Goal: Feedback & Contribution: Leave review/rating

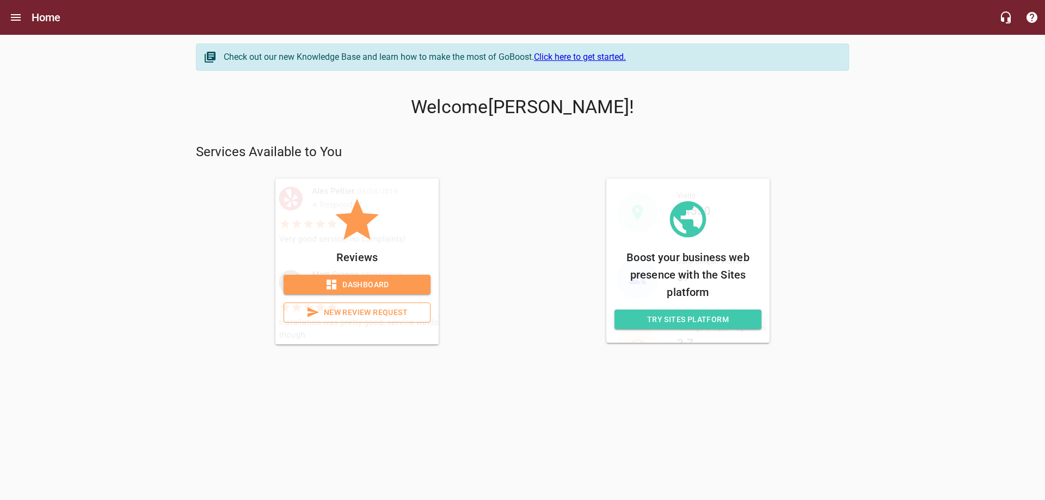
click at [359, 314] on span "New Review Request" at bounding box center [357, 313] width 128 height 14
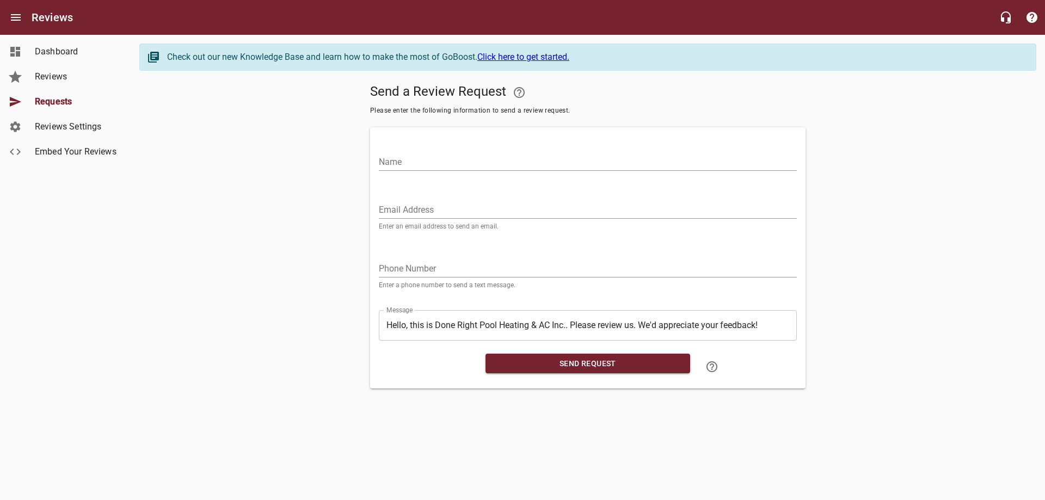
click at [390, 157] on input "Name" at bounding box center [588, 161] width 418 height 17
click at [461, 164] on input "[PERSON_NAME]" at bounding box center [588, 161] width 418 height 17
paste input "Kulpeksa"
type input "[PERSON_NAME]"
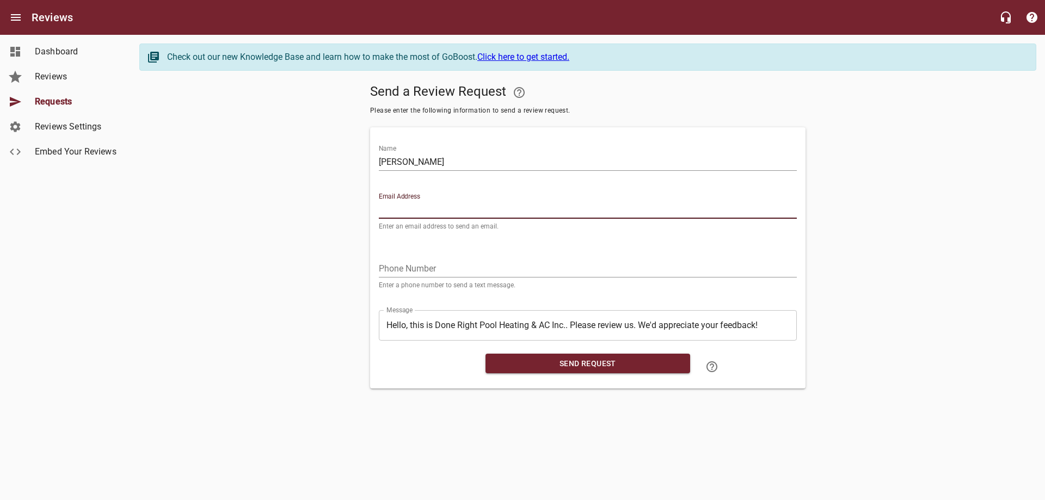
click at [439, 212] on input "Email Address" at bounding box center [588, 209] width 418 height 17
paste input "[EMAIL_ADDRESS][DOMAIN_NAME]"
type input "[EMAIL_ADDRESS][DOMAIN_NAME]"
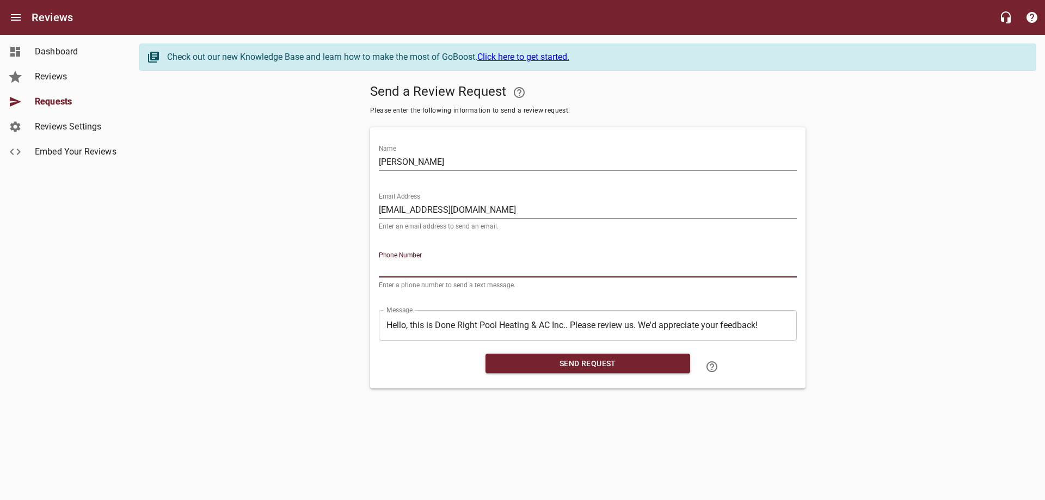
click at [414, 266] on input "tel" at bounding box center [588, 268] width 418 height 17
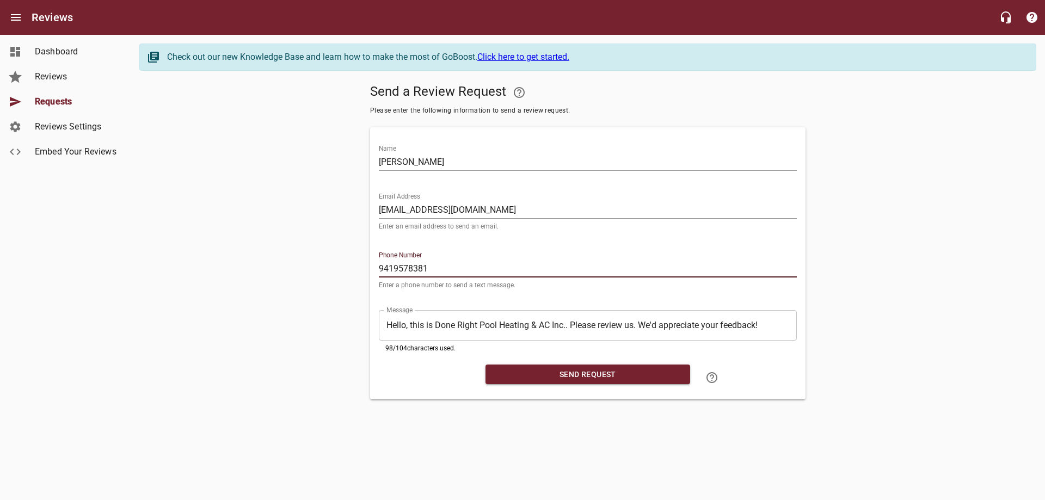
type input "9419578381"
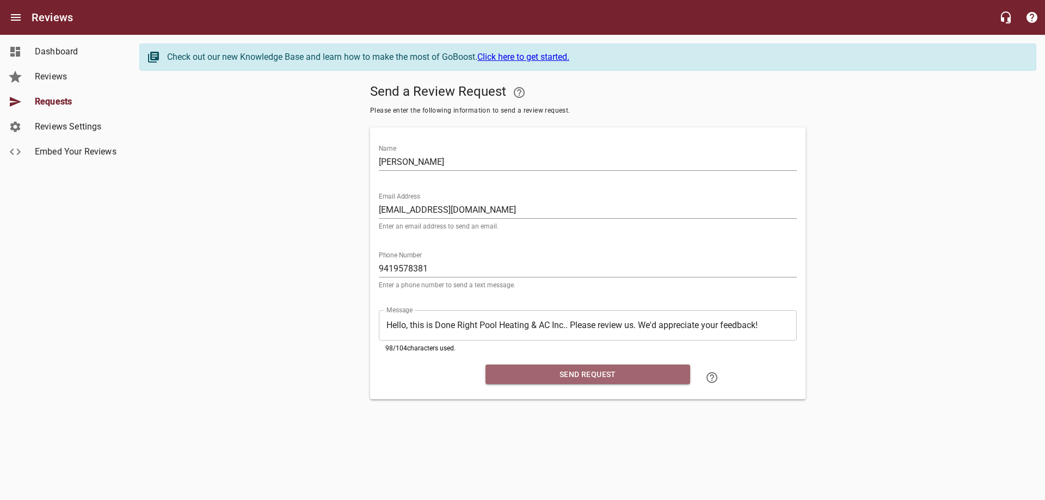
click at [565, 373] on span "Send Request" at bounding box center [587, 375] width 187 height 14
